Goal: Task Accomplishment & Management: Use online tool/utility

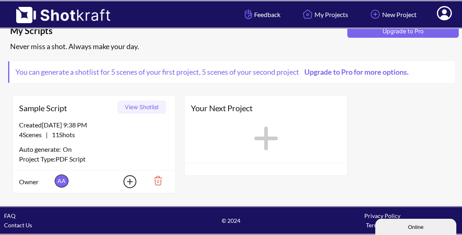
scroll to position [15, 0]
click at [141, 111] on button "View Shotlist" at bounding box center [142, 107] width 49 height 13
click at [159, 178] on img at bounding box center [155, 180] width 28 height 14
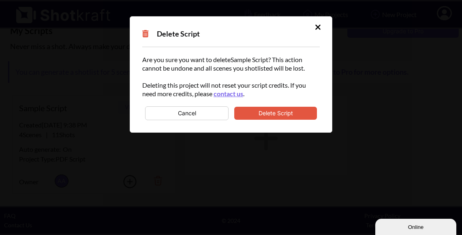
click at [292, 112] on button "Delete Script" at bounding box center [275, 113] width 83 height 13
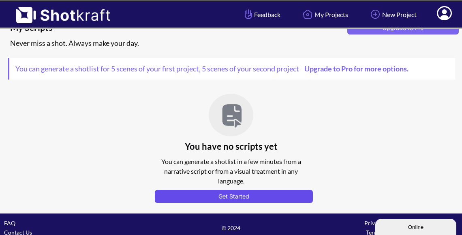
scroll to position [18, 0]
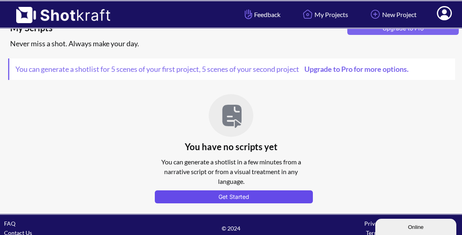
click at [237, 194] on button "Get Started" at bounding box center [234, 196] width 158 height 13
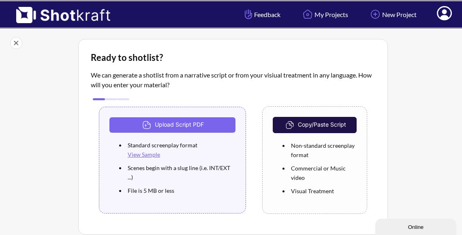
click at [315, 122] on button "Copy/Paste Script" at bounding box center [315, 125] width 84 height 16
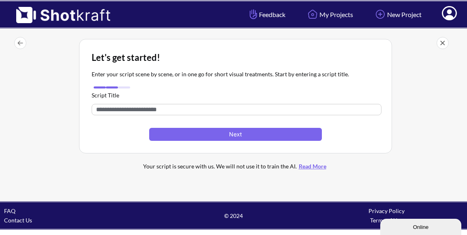
drag, startPoint x: 169, startPoint y: 112, endPoint x: 94, endPoint y: 109, distance: 75.0
click at [71, 107] on div "Let's get started! Enter your script scene by scene, or in one go for short vis…" at bounding box center [235, 109] width 455 height 148
click at [154, 112] on input "text" at bounding box center [237, 109] width 290 height 11
drag, startPoint x: 154, startPoint y: 111, endPoint x: 126, endPoint y: 108, distance: 28.5
click at [126, 108] on input "text" at bounding box center [237, 109] width 290 height 11
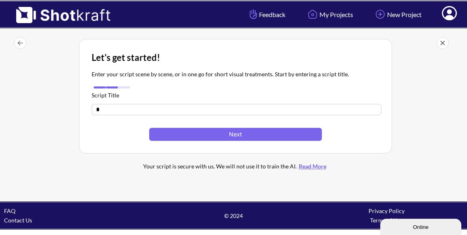
type input "*"
click at [456, 17] on icon at bounding box center [449, 13] width 15 height 14
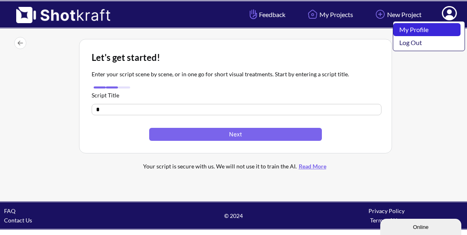
click at [409, 28] on link "My Profile" at bounding box center [426, 29] width 67 height 13
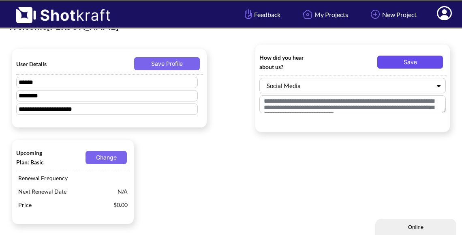
scroll to position [15, 0]
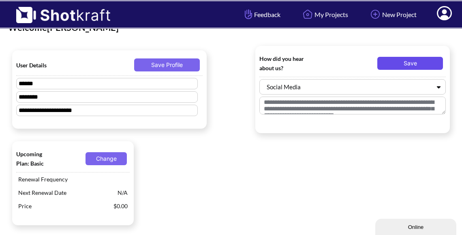
click at [409, 59] on button "Save" at bounding box center [410, 63] width 66 height 13
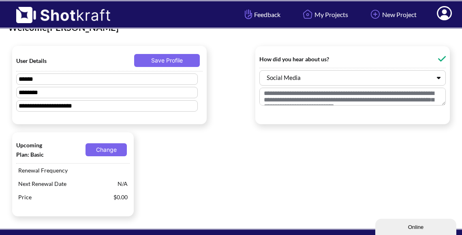
click at [444, 13] on icon at bounding box center [444, 14] width 9 height 10
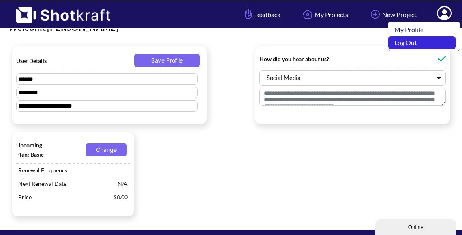
click at [426, 49] on link "Log Out" at bounding box center [421, 42] width 67 height 13
